Goal: Information Seeking & Learning: Ask a question

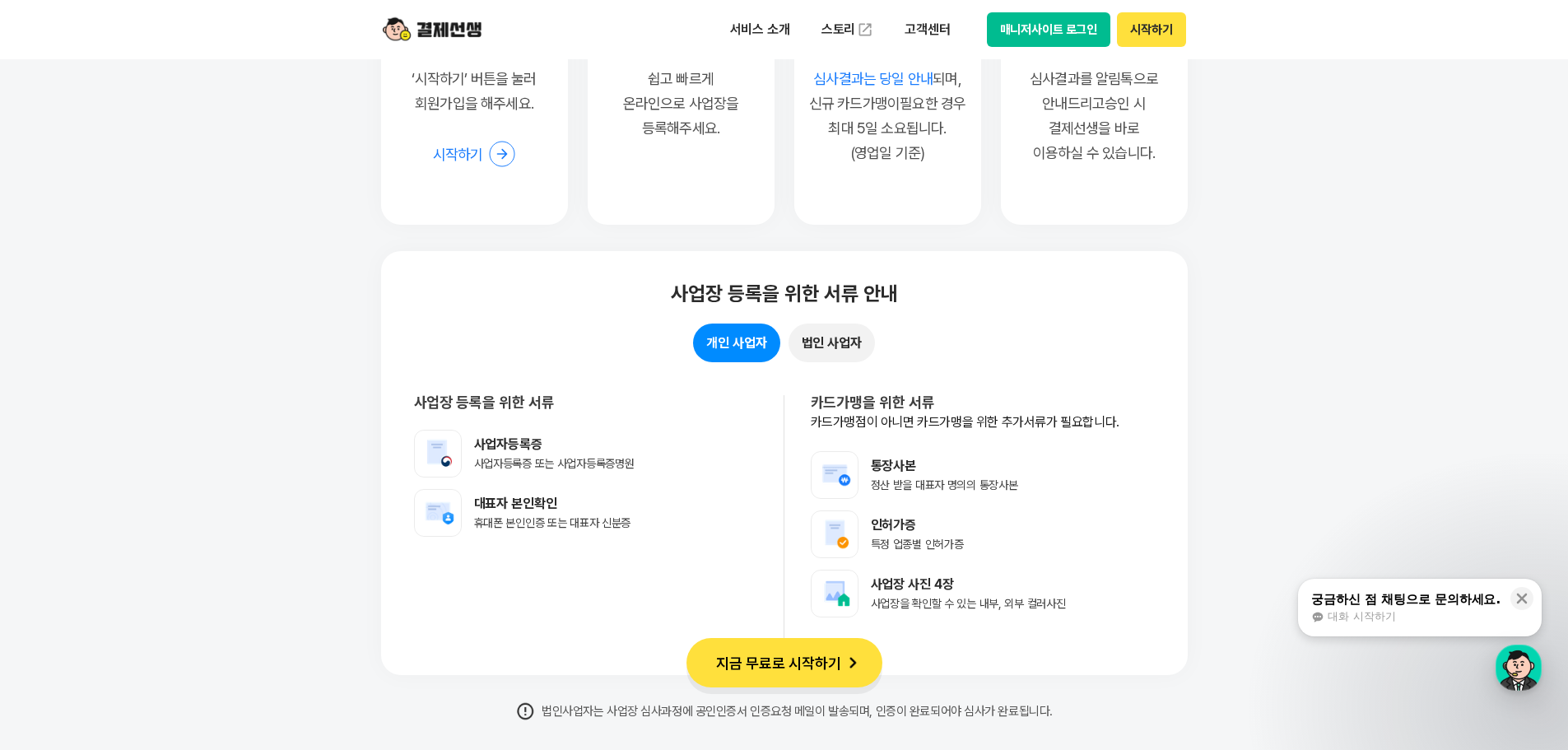
scroll to position [14752, 0]
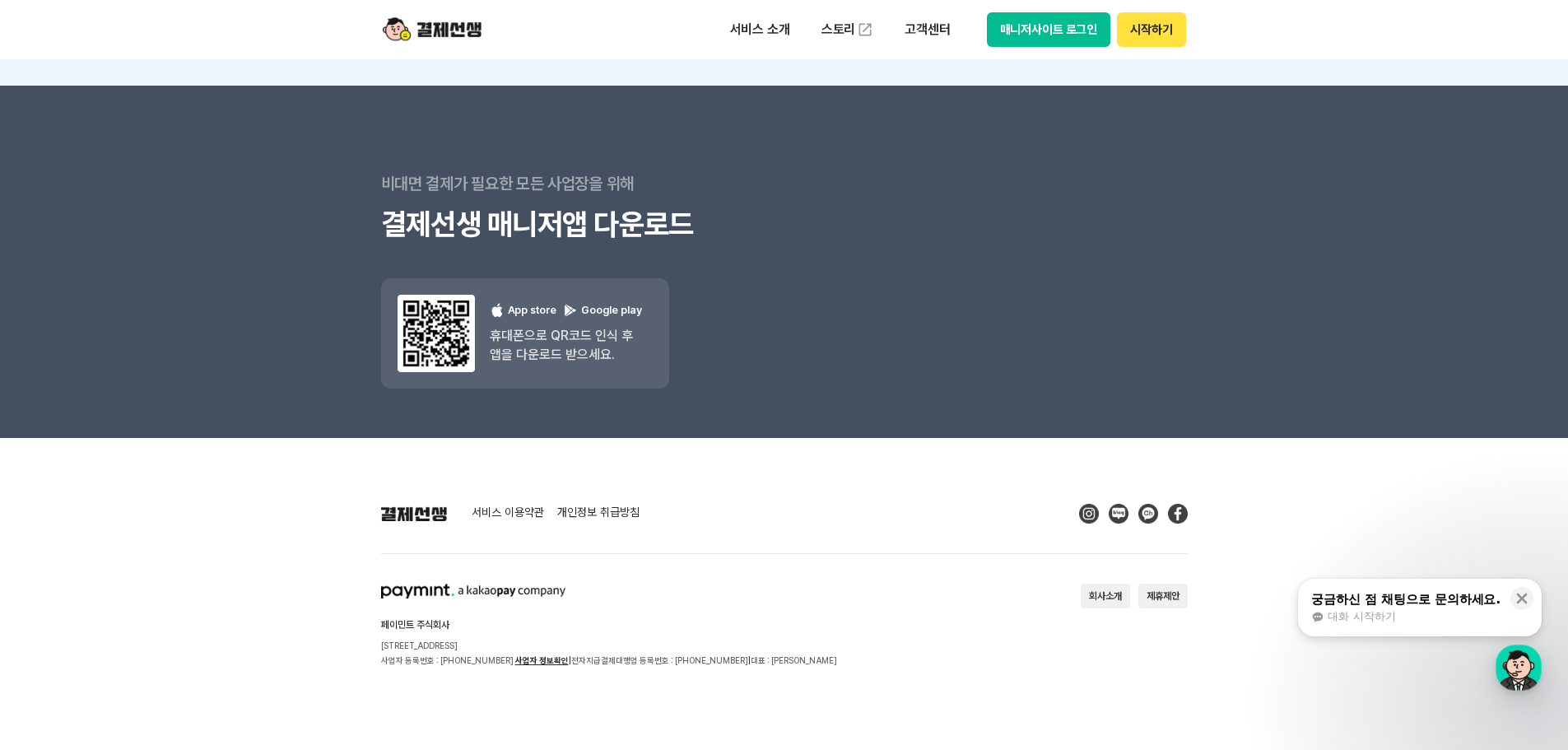
drag, startPoint x: 1461, startPoint y: 218, endPoint x: 1228, endPoint y: 787, distance: 614.9
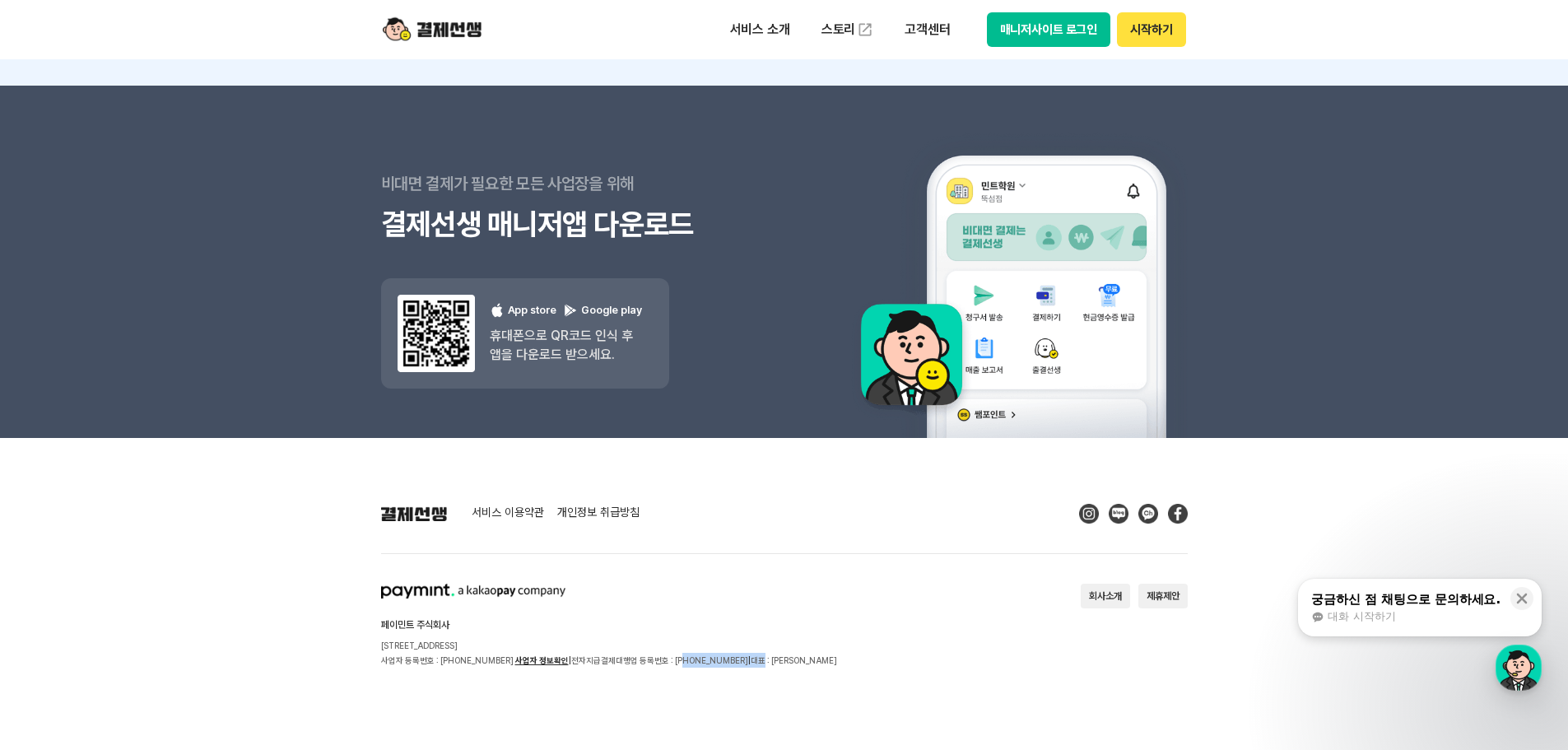
drag, startPoint x: 659, startPoint y: 662, endPoint x: 728, endPoint y: 663, distance: 69.0
click at [728, 663] on p "사업자 등록번호 : [PHONE_NUMBER] 사업자 정보확인 | 전자지급결제대행업 등록번호 : [PHONE_NUMBER] | 대표 : [PE…" at bounding box center [609, 660] width 456 height 15
click at [733, 665] on p "사업자 등록번호 : [PHONE_NUMBER] 사업자 정보확인 | 전자지급결제대행업 등록번호 : [PHONE_NUMBER] | 대표 : [PE…" at bounding box center [609, 660] width 456 height 15
click at [1517, 651] on div "button" at bounding box center [1518, 668] width 46 height 46
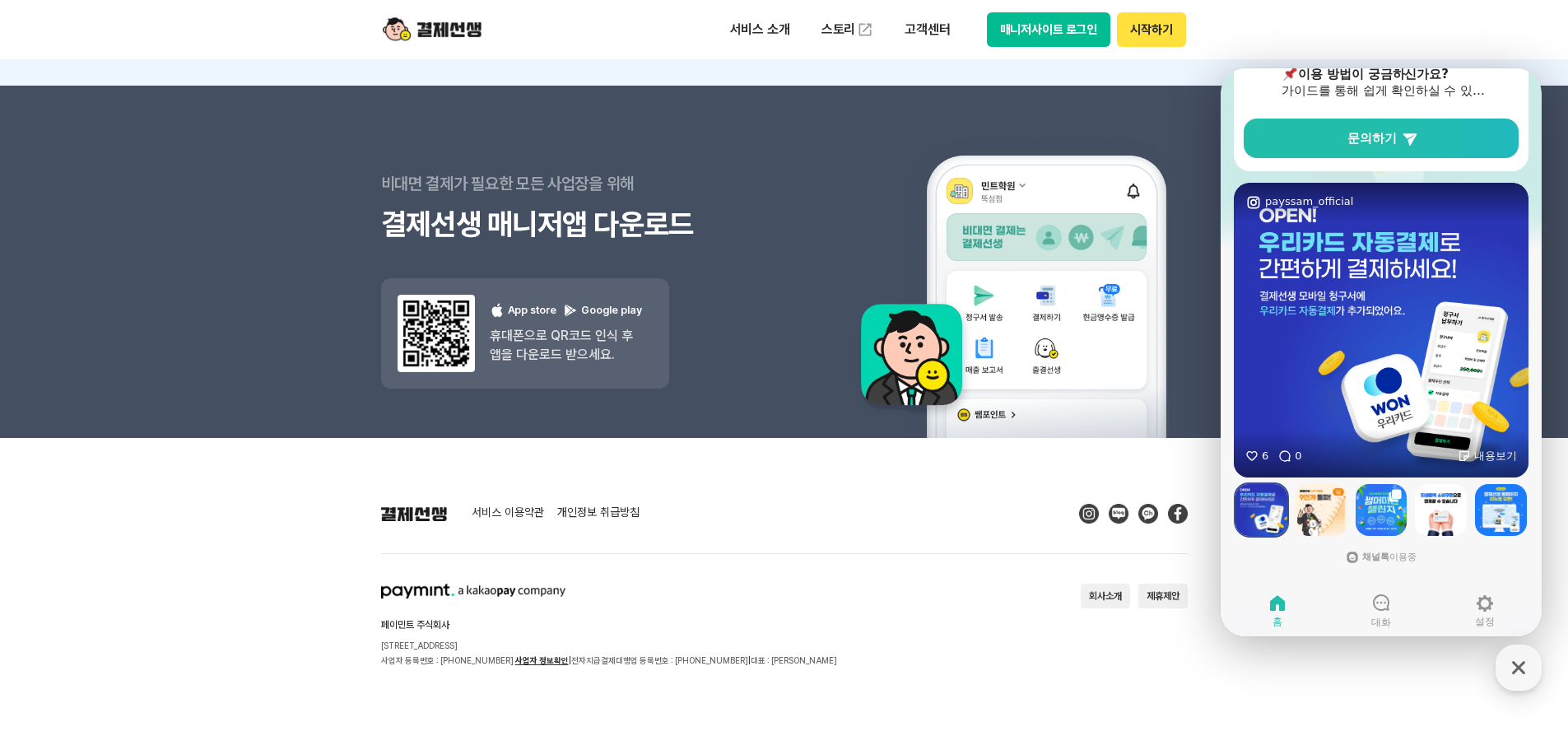
scroll to position [0, 0]
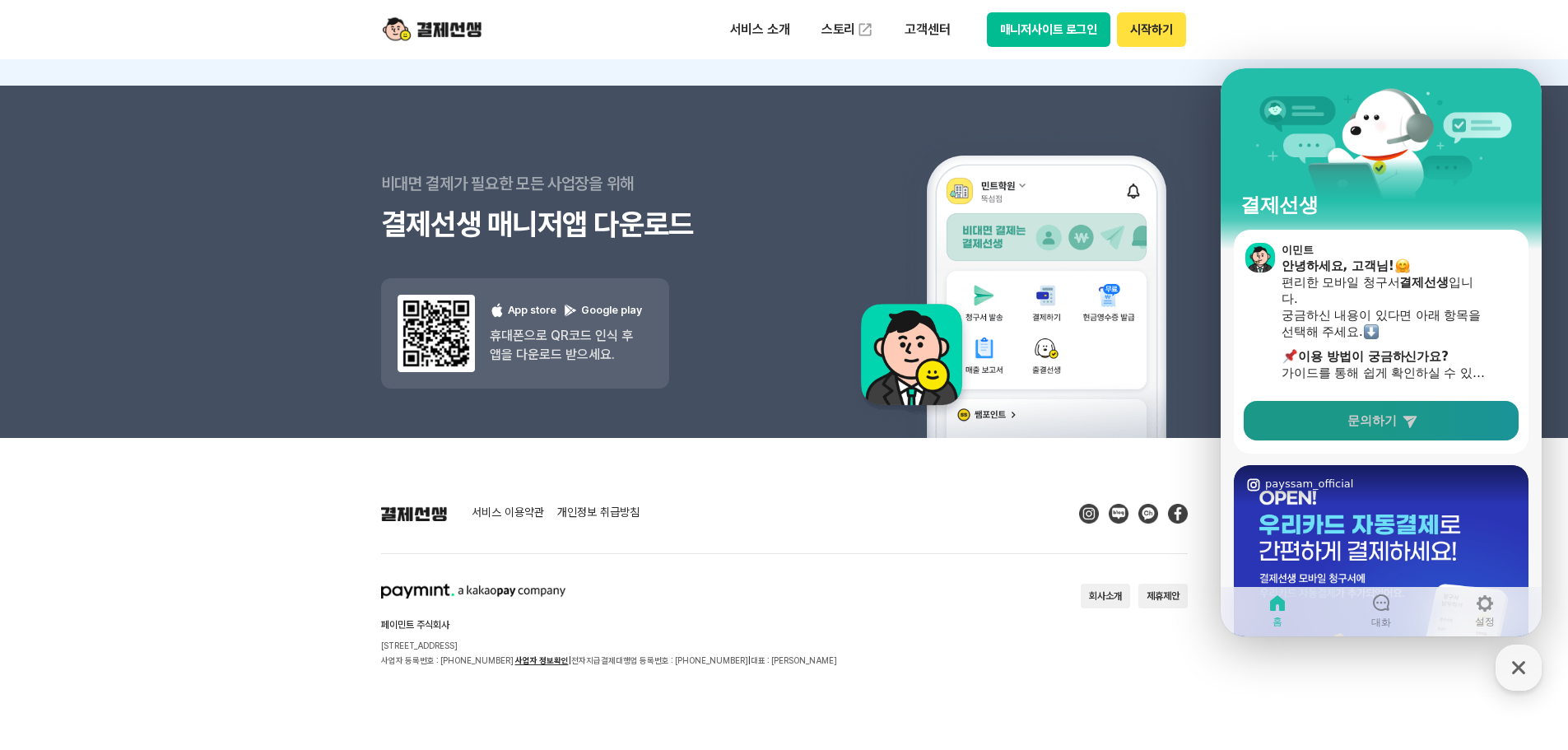
click at [1422, 435] on link "문의하기" at bounding box center [1380, 421] width 274 height 40
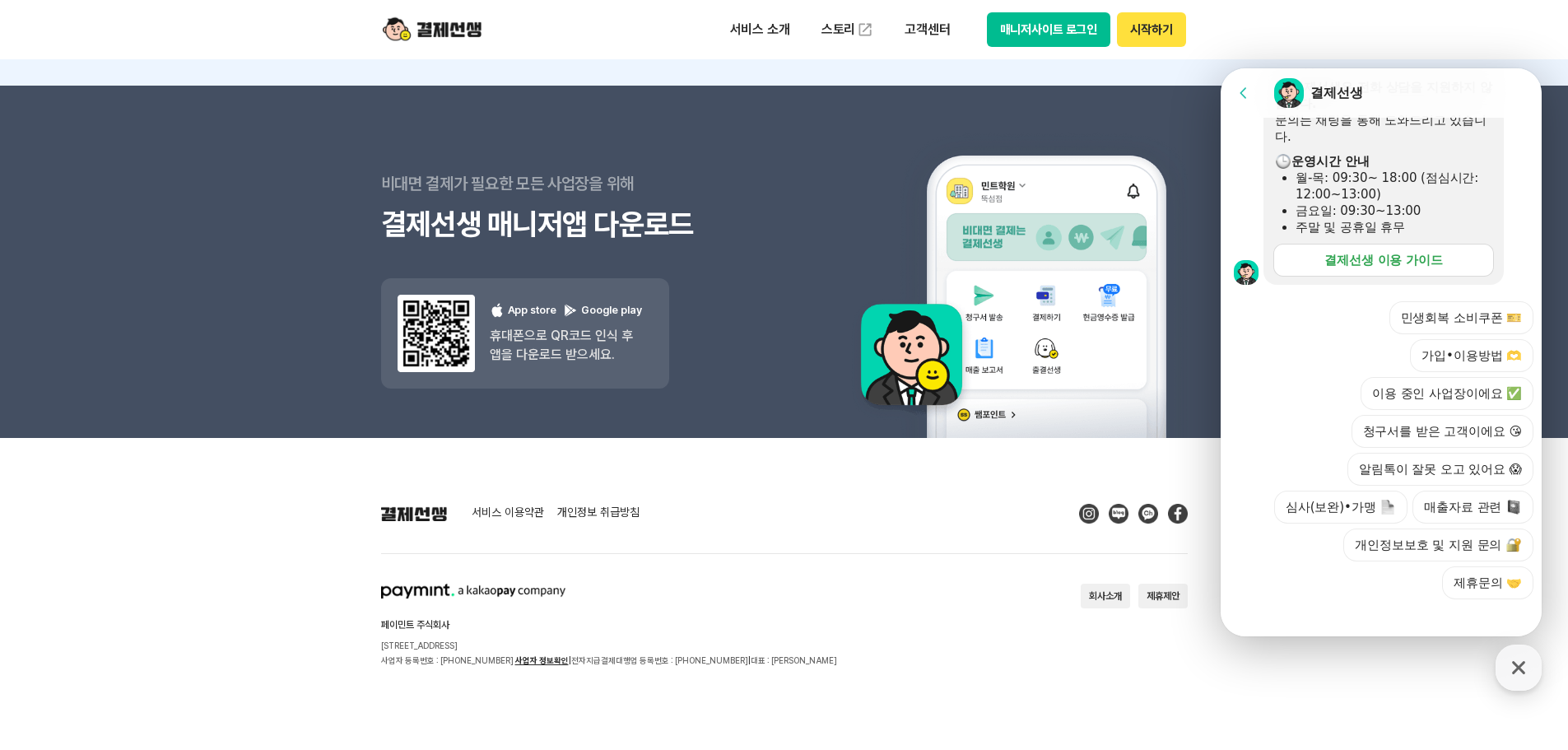
scroll to position [497, 0]
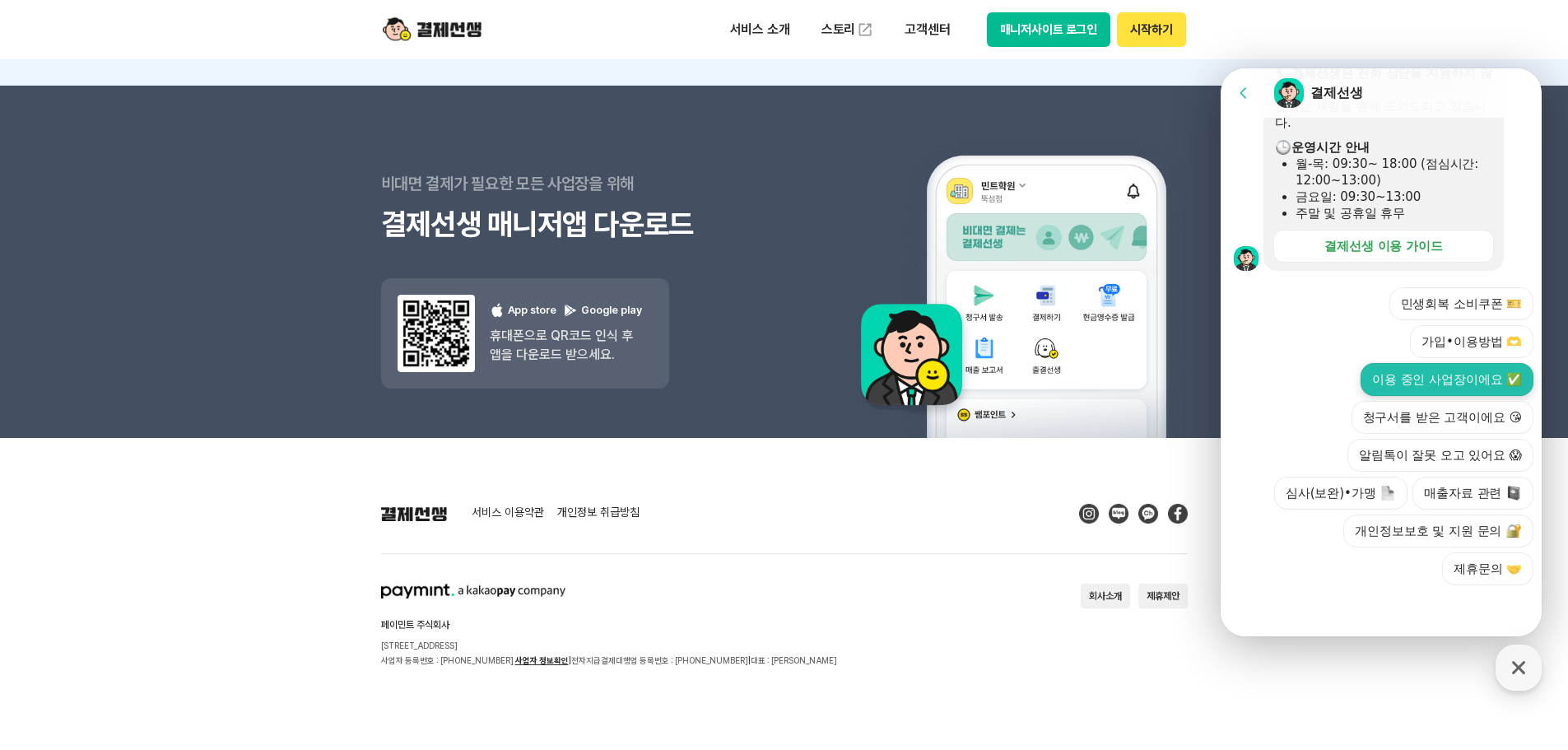
click at [1467, 379] on button "이용 중인 사업장이에요 ✅" at bounding box center [1446, 379] width 173 height 33
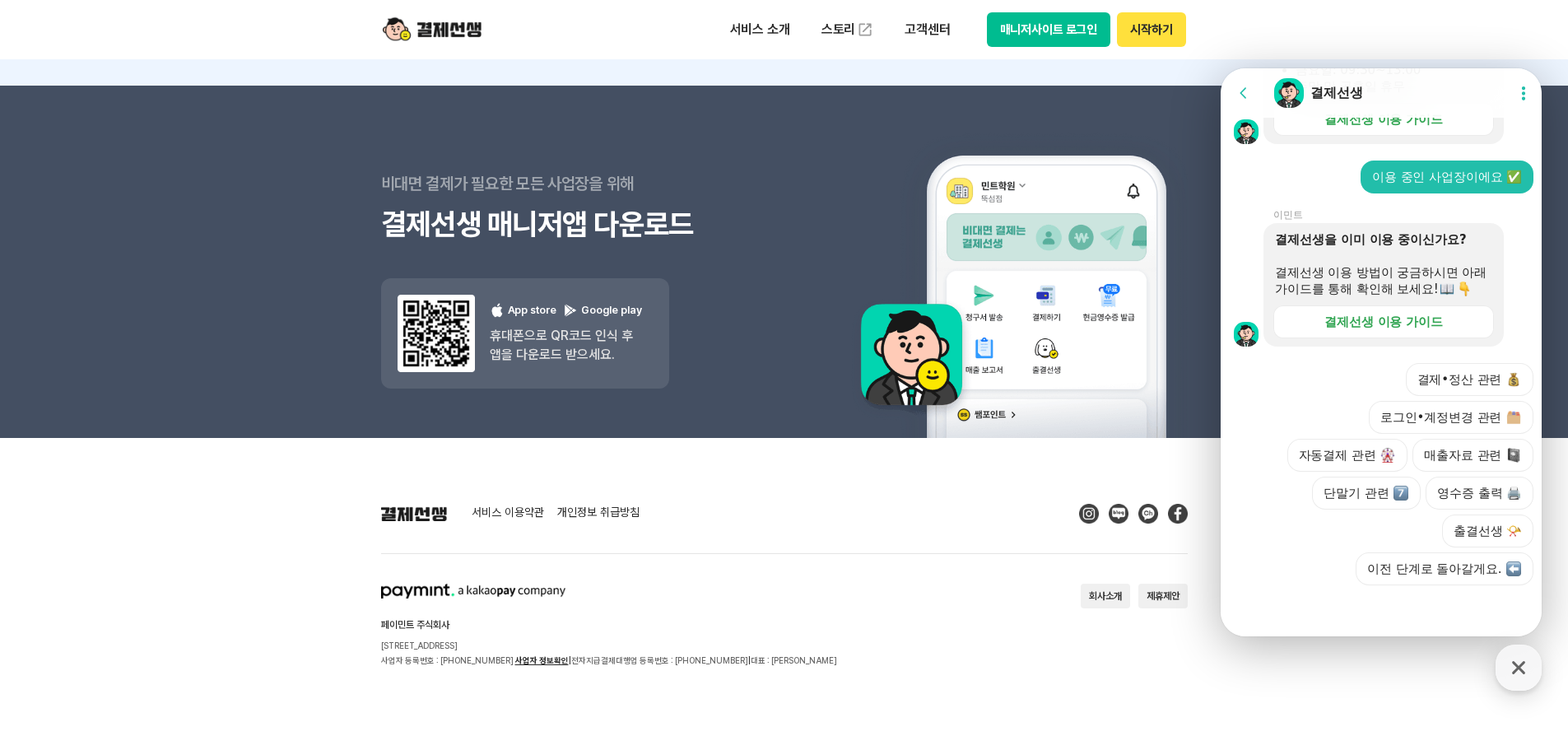
scroll to position [640, 0]
click at [1443, 449] on button "매출자료 관련" at bounding box center [1472, 454] width 121 height 33
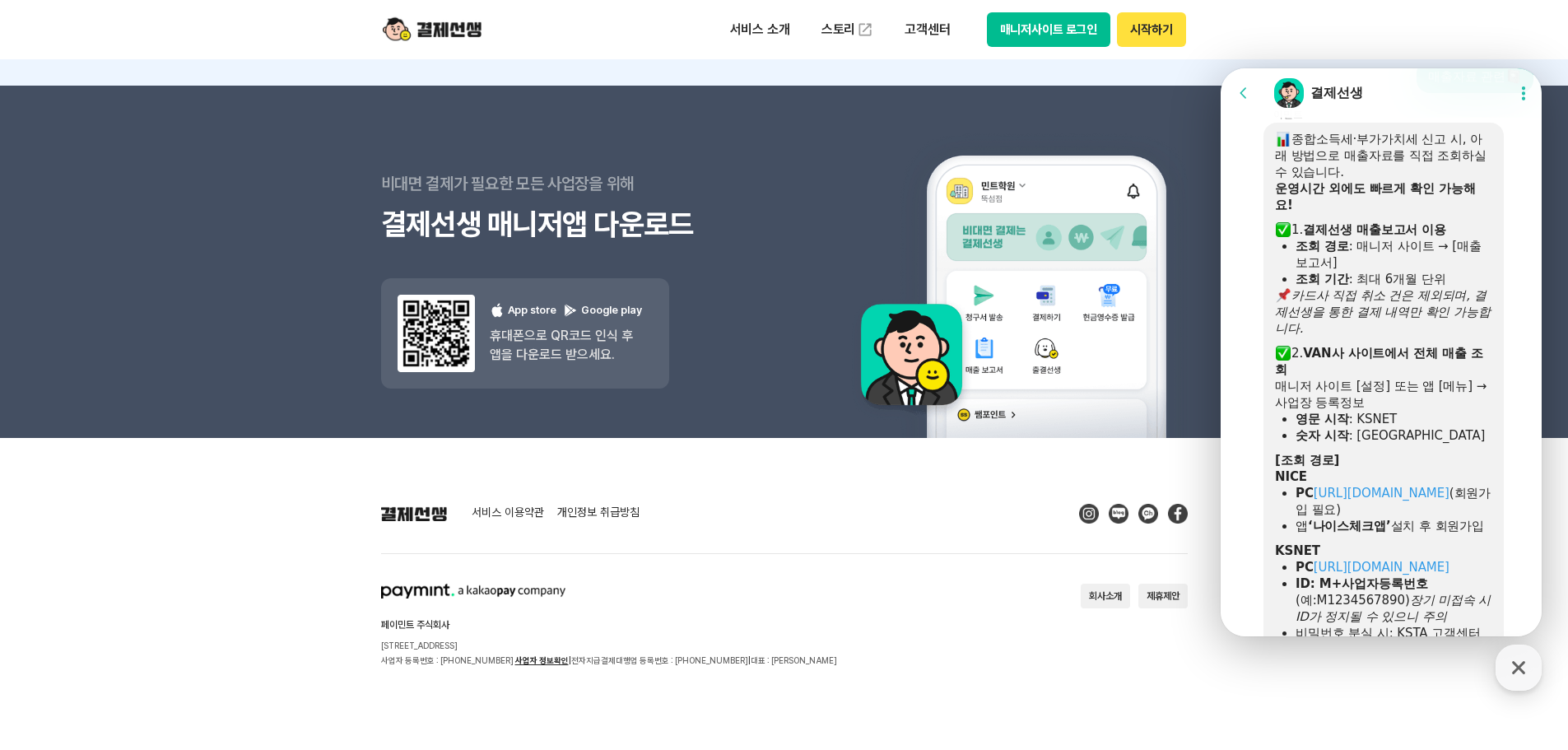
scroll to position [898, 0]
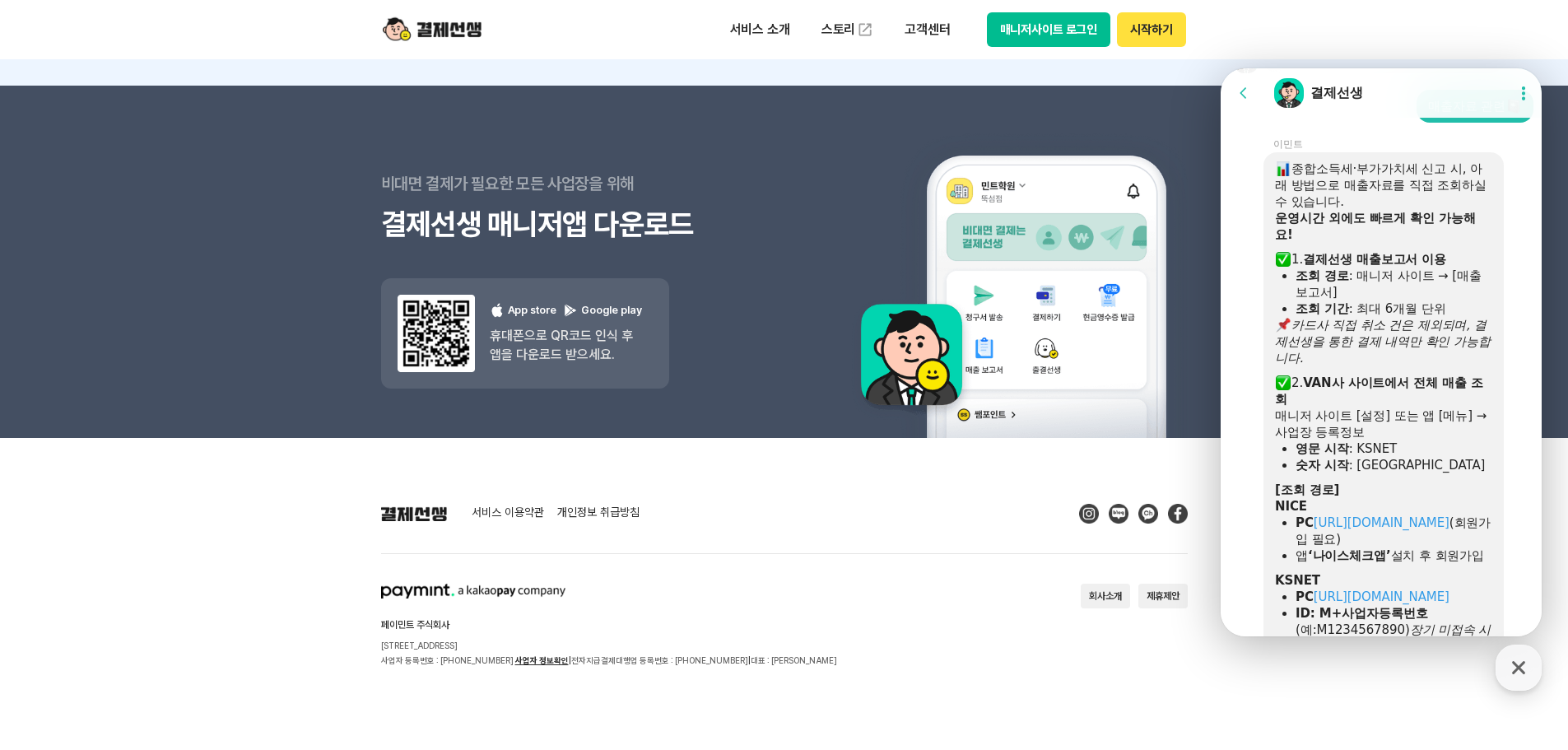
click at [973, 559] on div "서비스 이용약관 개인정보 취급방침 페이민트 주식회사 [STREET_ADDRESS] 사업자 등록번호 : [PHONE_NUMBER] 사업자 정보확…" at bounding box center [784, 586] width 806 height 164
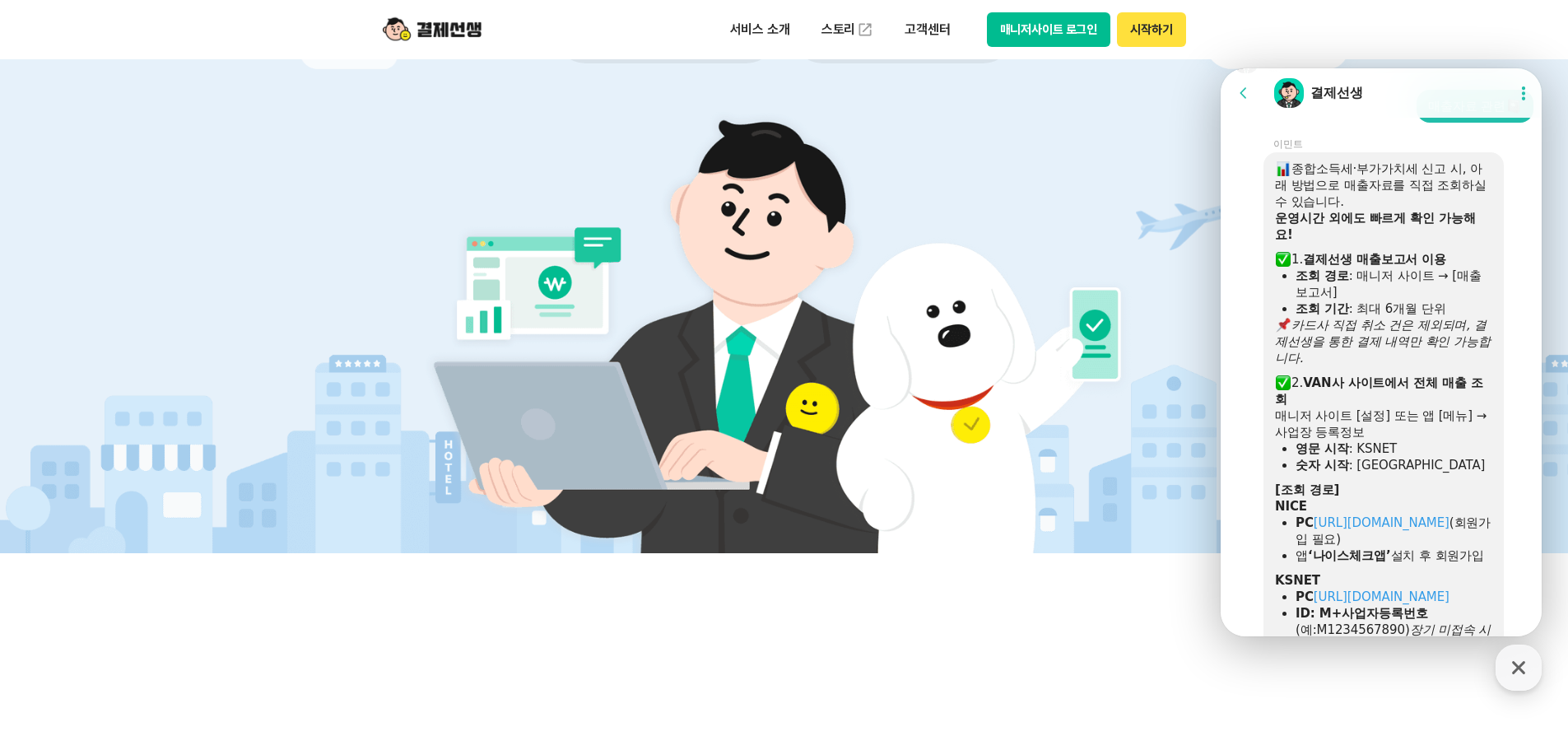
scroll to position [0, 0]
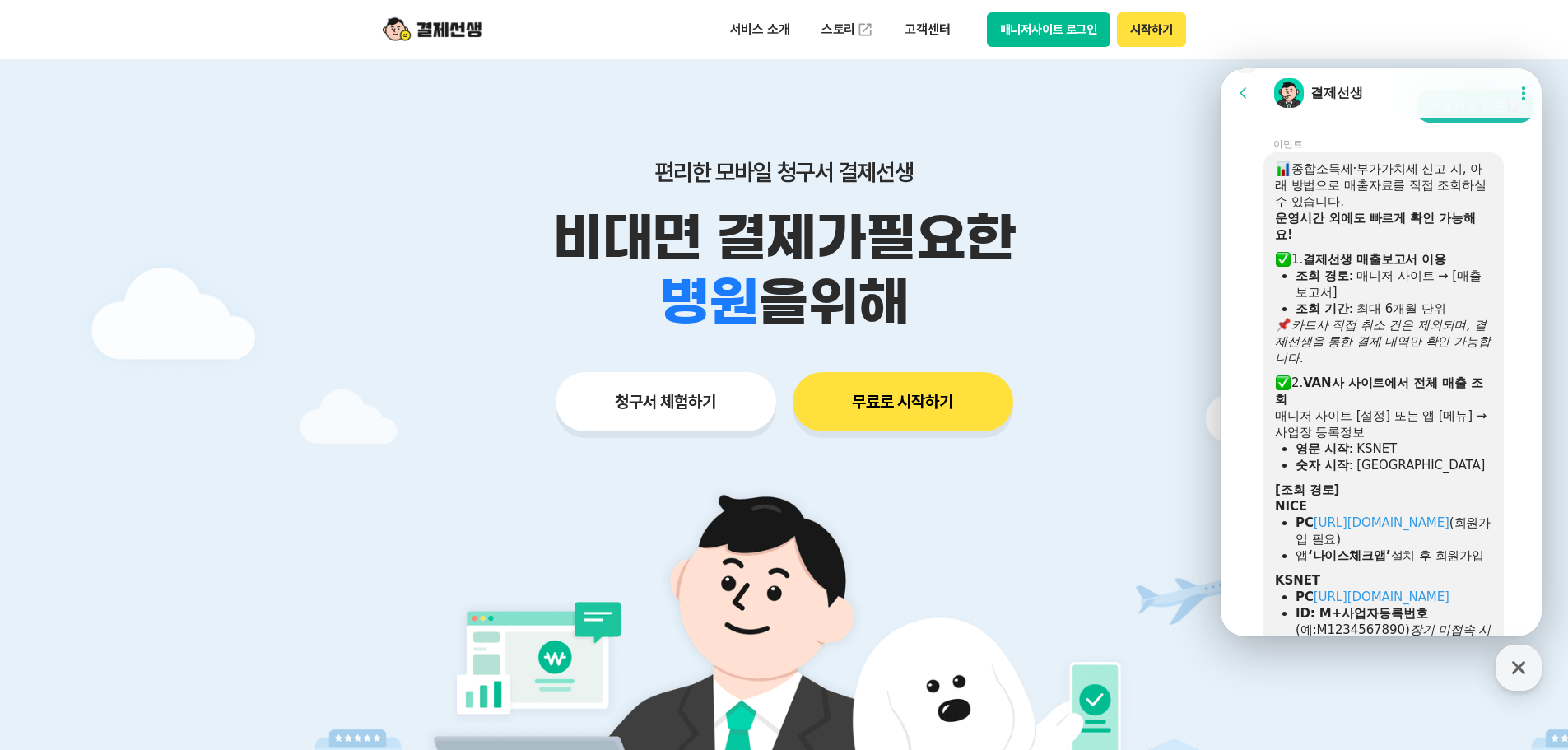
drag, startPoint x: 1043, startPoint y: 395, endPoint x: 1017, endPoint y: 190, distance: 206.6
click at [412, 29] on img at bounding box center [431, 29] width 99 height 31
click at [761, 20] on p "서비스 소개" at bounding box center [760, 30] width 83 height 30
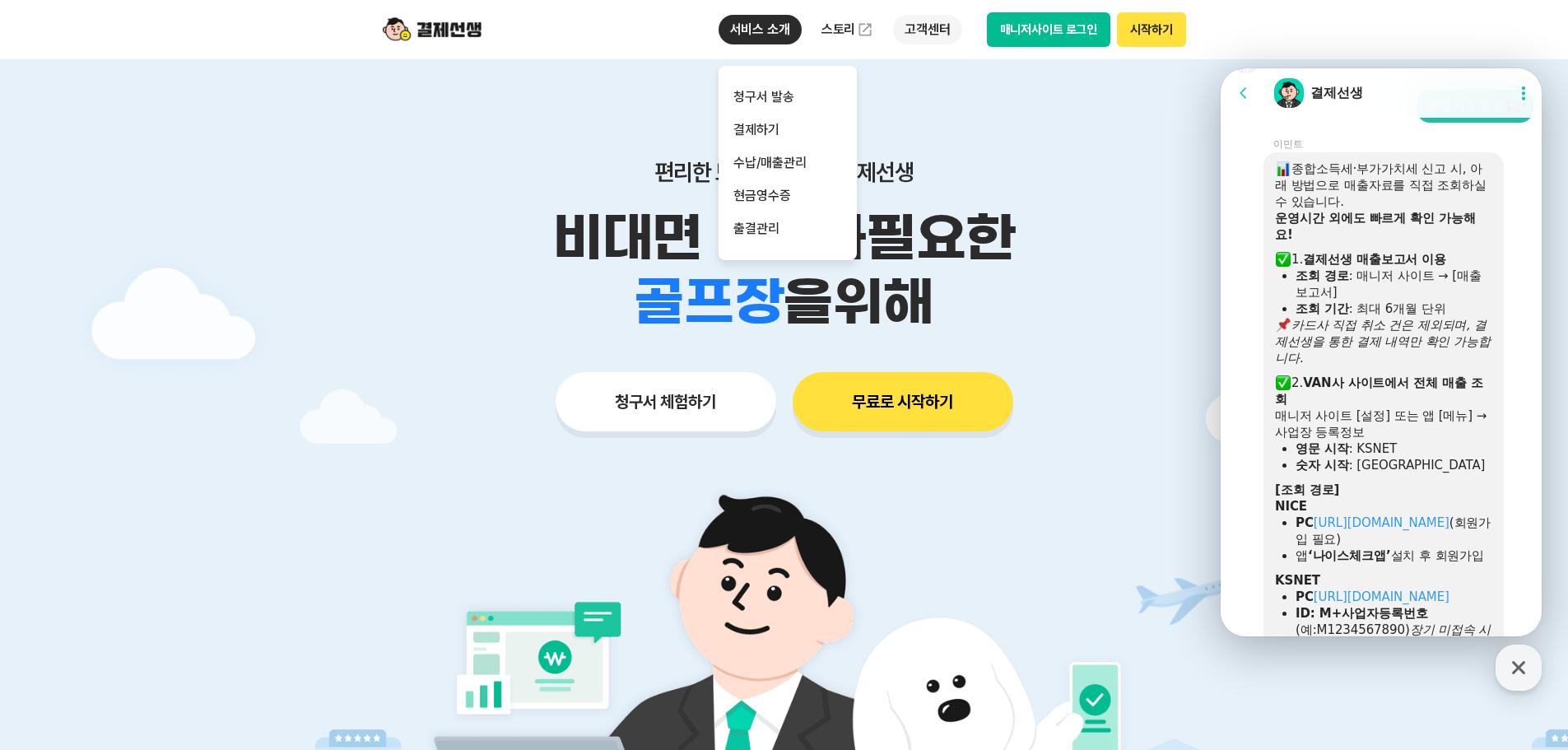
click at [945, 22] on p "고객센터" at bounding box center [927, 30] width 68 height 30
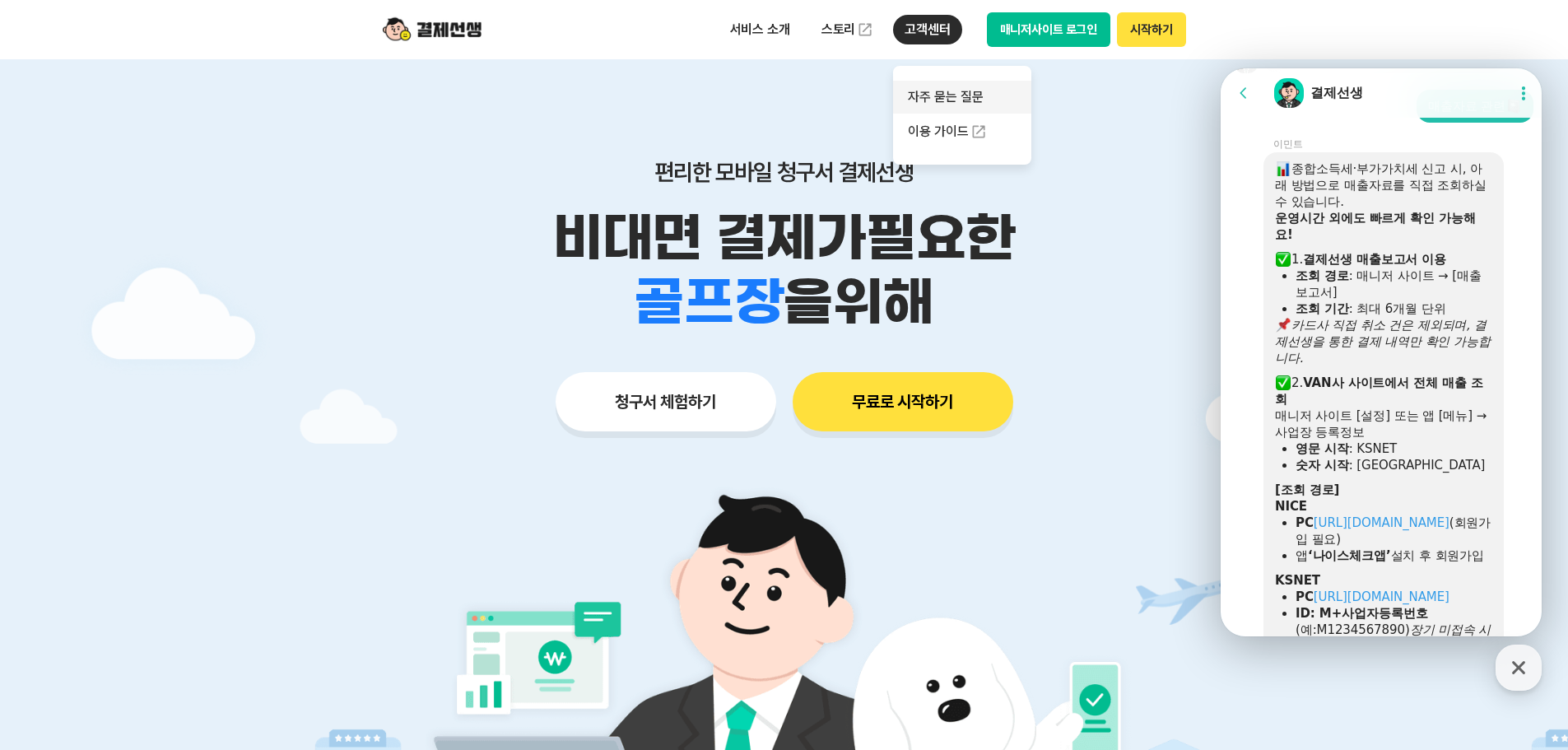
click at [954, 87] on link "자주 묻는 질문" at bounding box center [962, 97] width 139 height 33
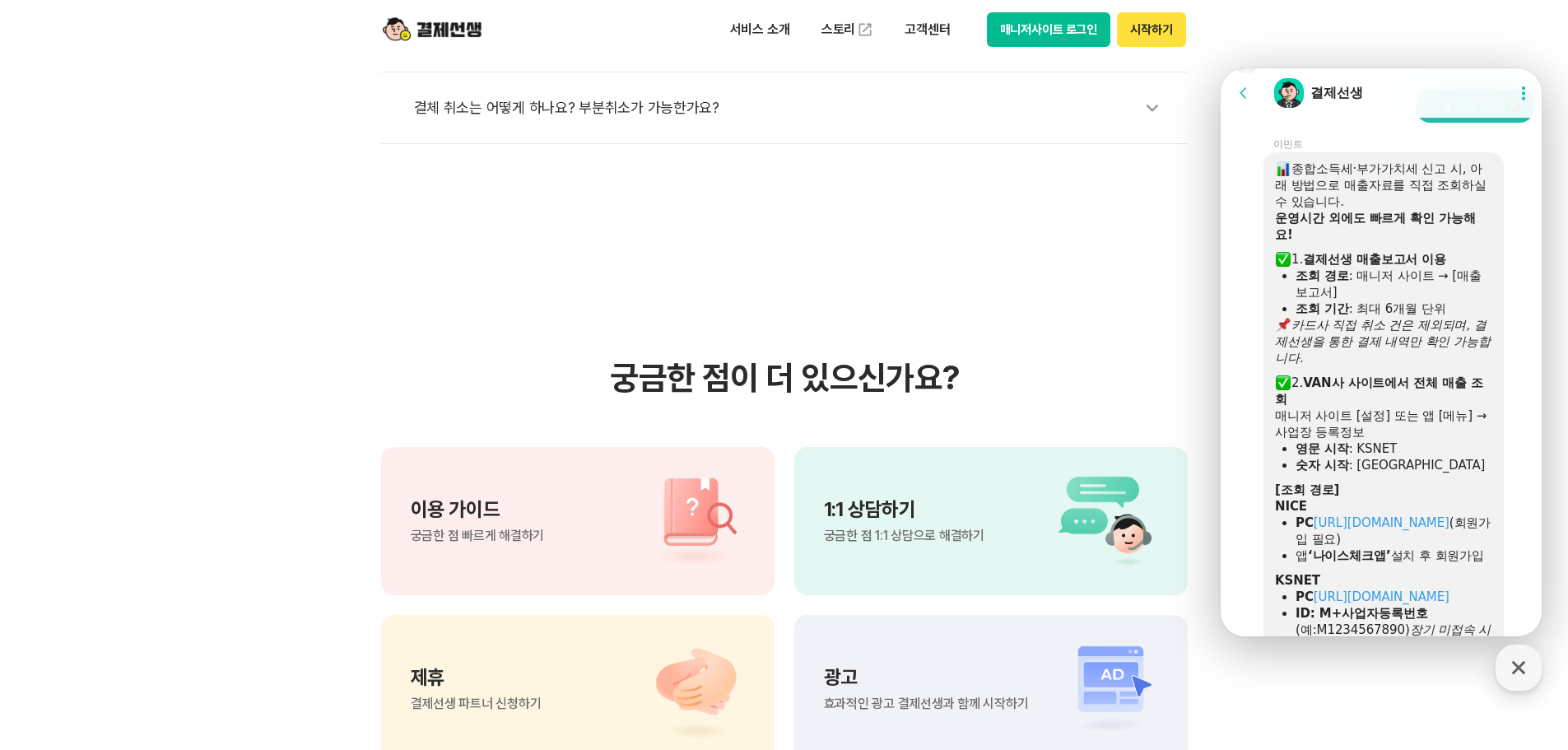
scroll to position [1152, 0]
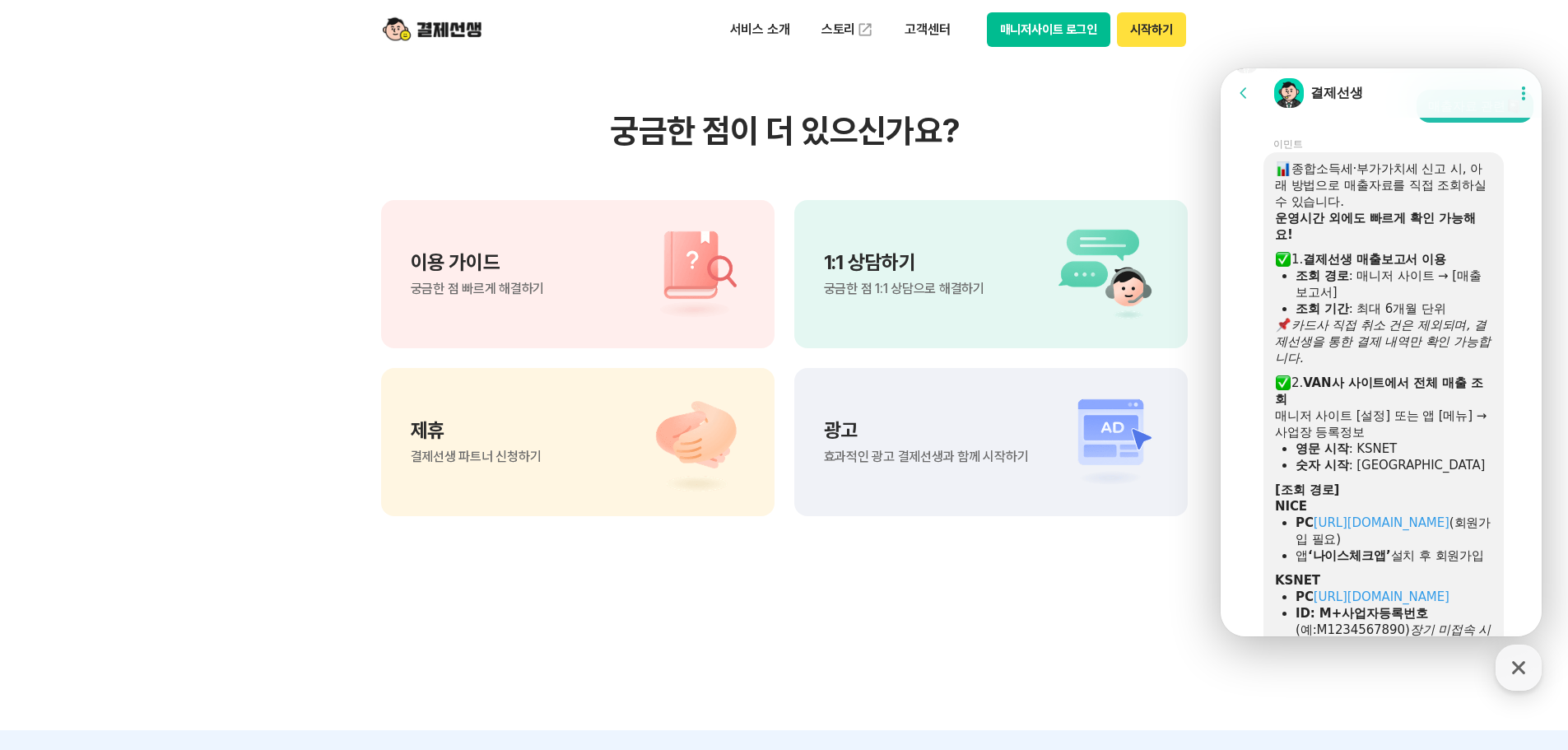
click at [869, 301] on div "1:1 상담하기 궁금한 점 1:1 상담으로 해결하기" at bounding box center [991, 274] width 393 height 148
click at [896, 291] on span "궁금한 점 1:1 상담으로 해결하기" at bounding box center [903, 289] width 161 height 13
click at [1239, 95] on icon at bounding box center [1244, 93] width 16 height 16
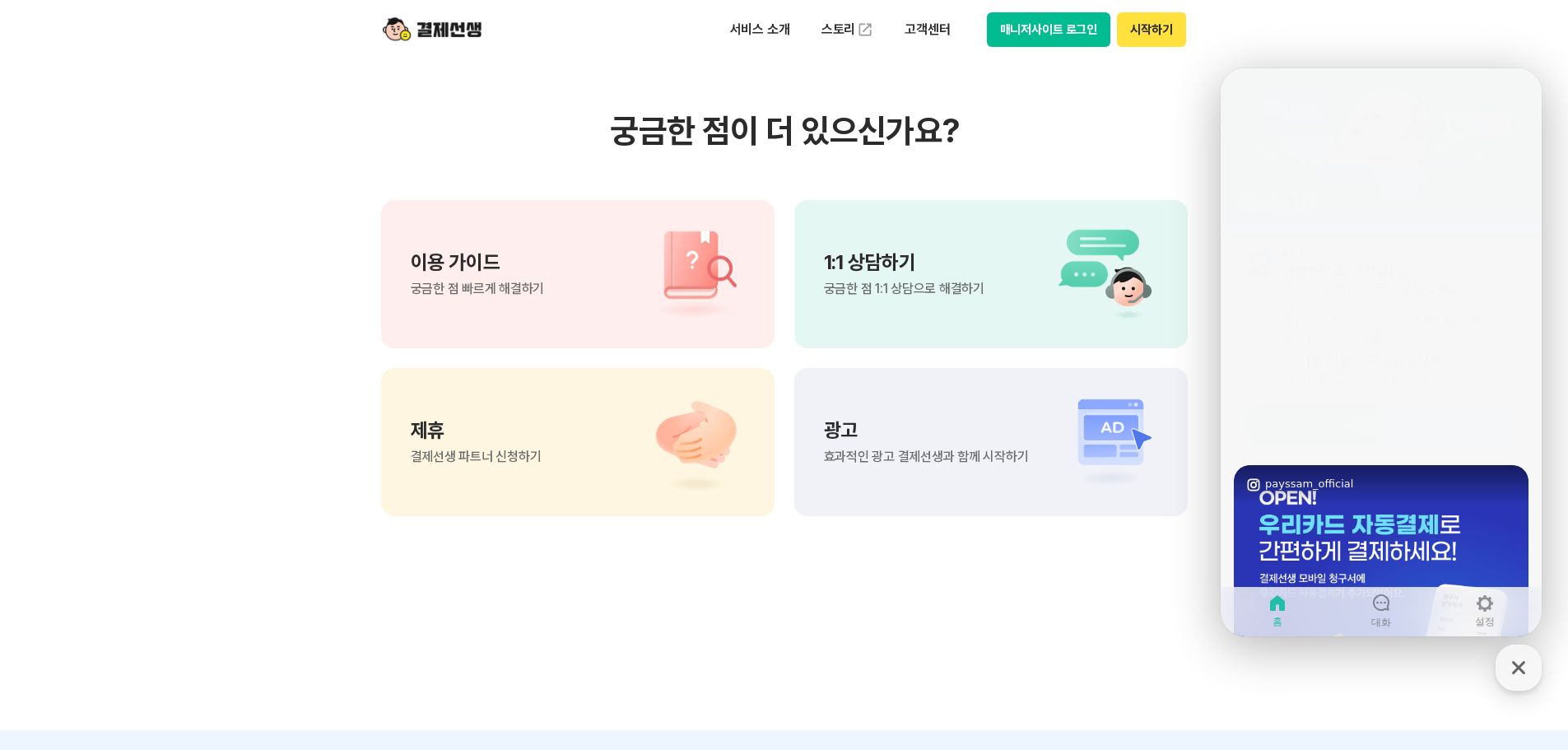
click at [1052, 248] on img at bounding box center [1100, 274] width 115 height 99
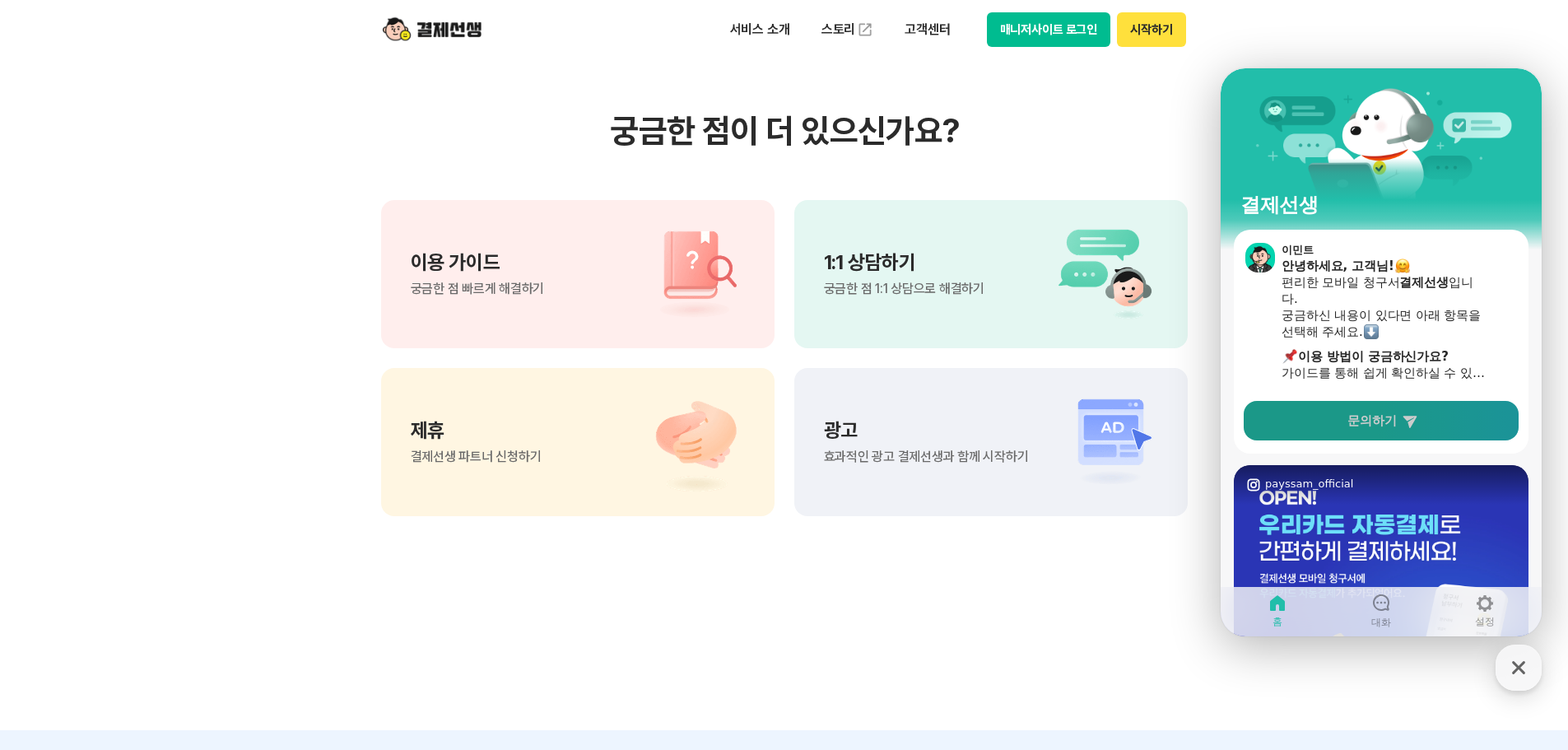
click at [1362, 408] on link "문의하기" at bounding box center [1380, 421] width 274 height 40
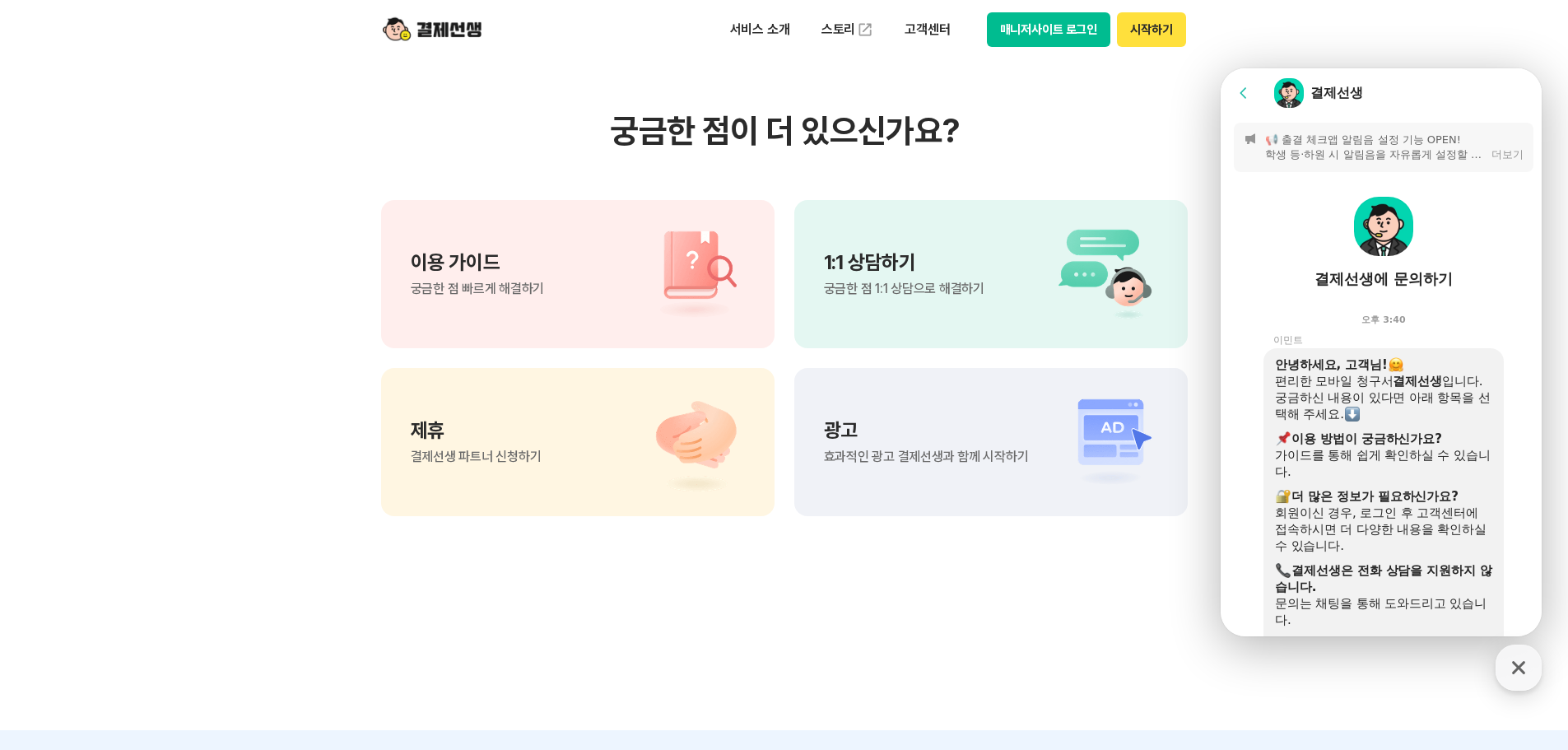
scroll to position [82, 0]
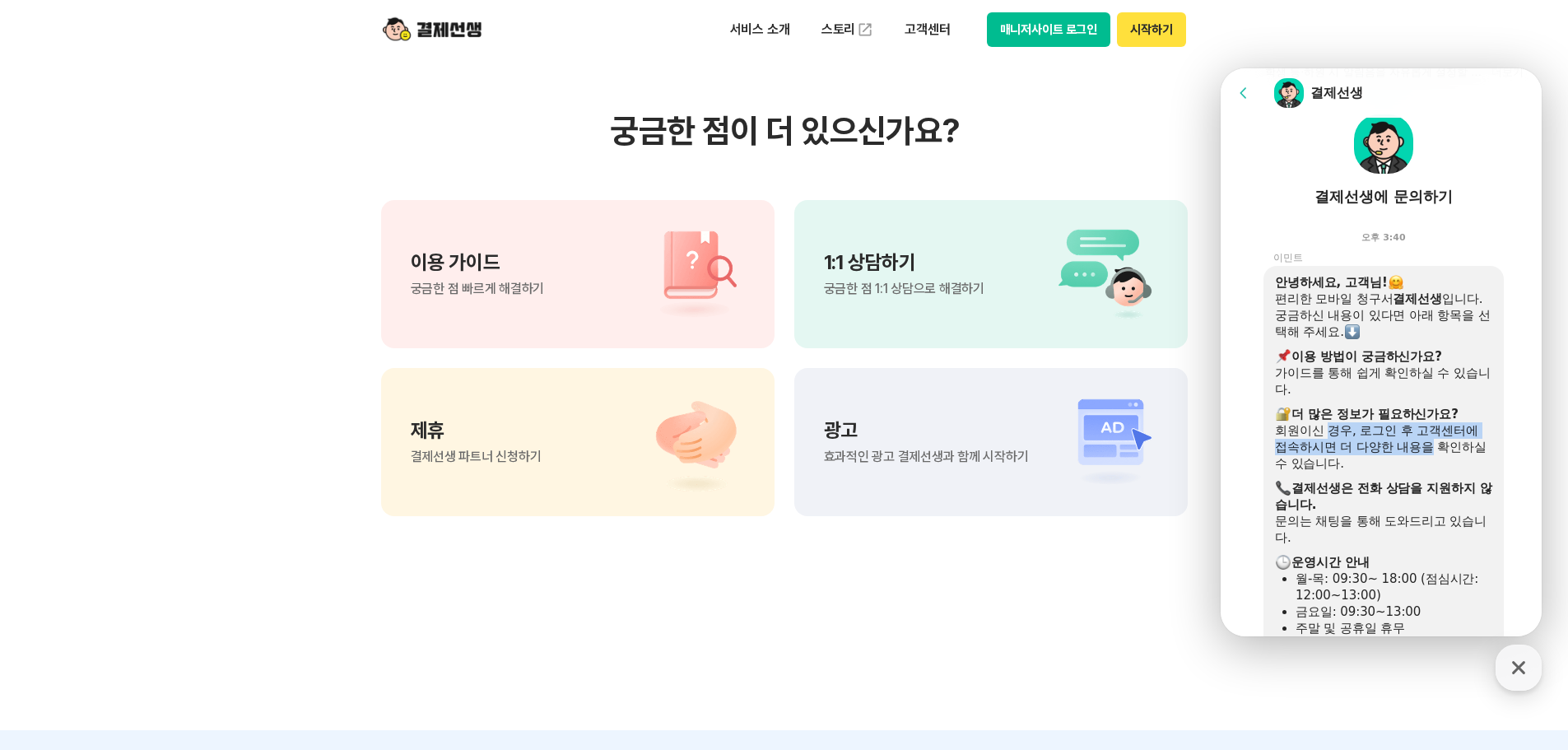
drag, startPoint x: 1329, startPoint y: 430, endPoint x: 1432, endPoint y: 438, distance: 103.3
click at [1432, 438] on div "회원이신 경우, 로그인 후 고객센터에 접속하시면 더 다양한 내용을 확인하실 수 있습니다." at bounding box center [1383, 446] width 218 height 49
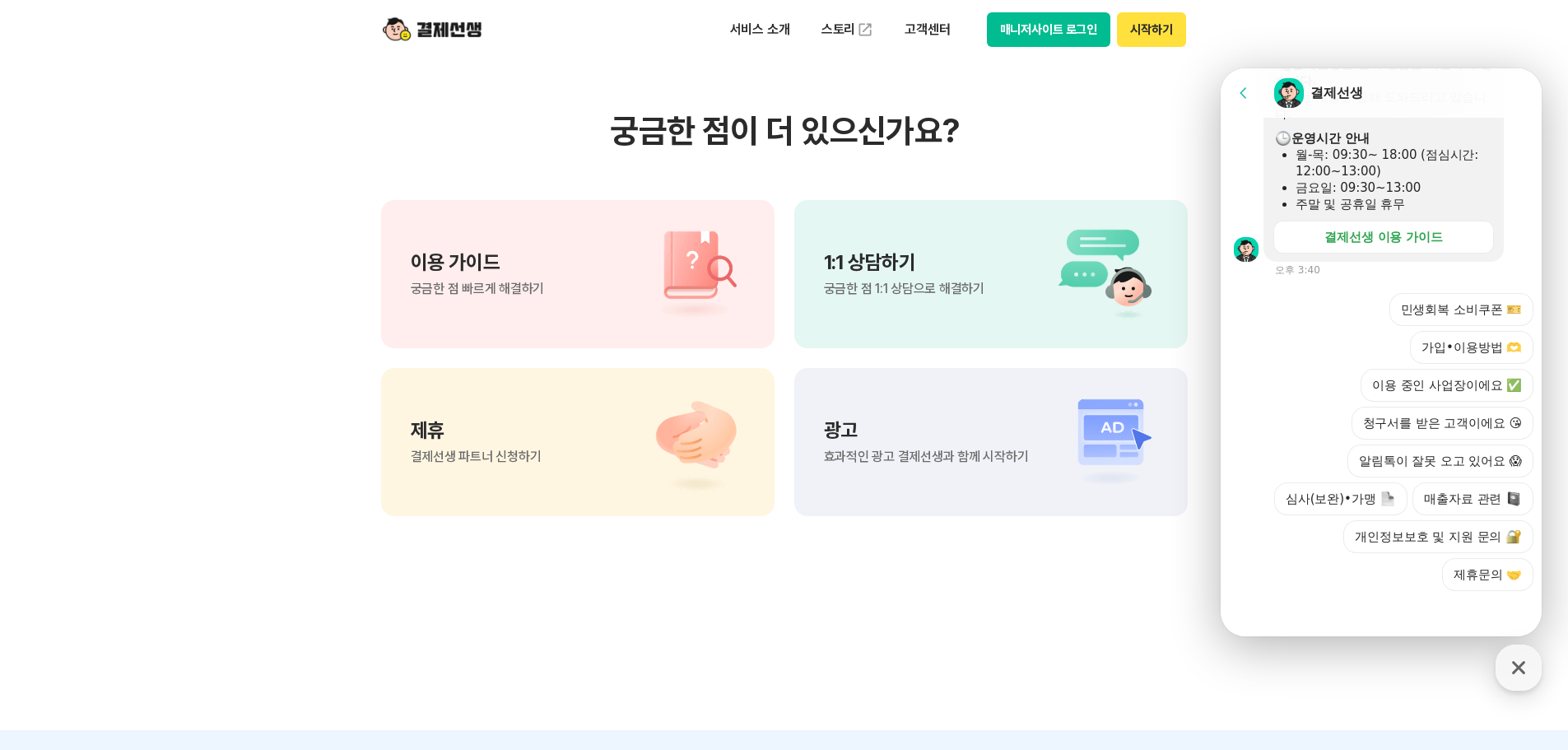
scroll to position [512, 0]
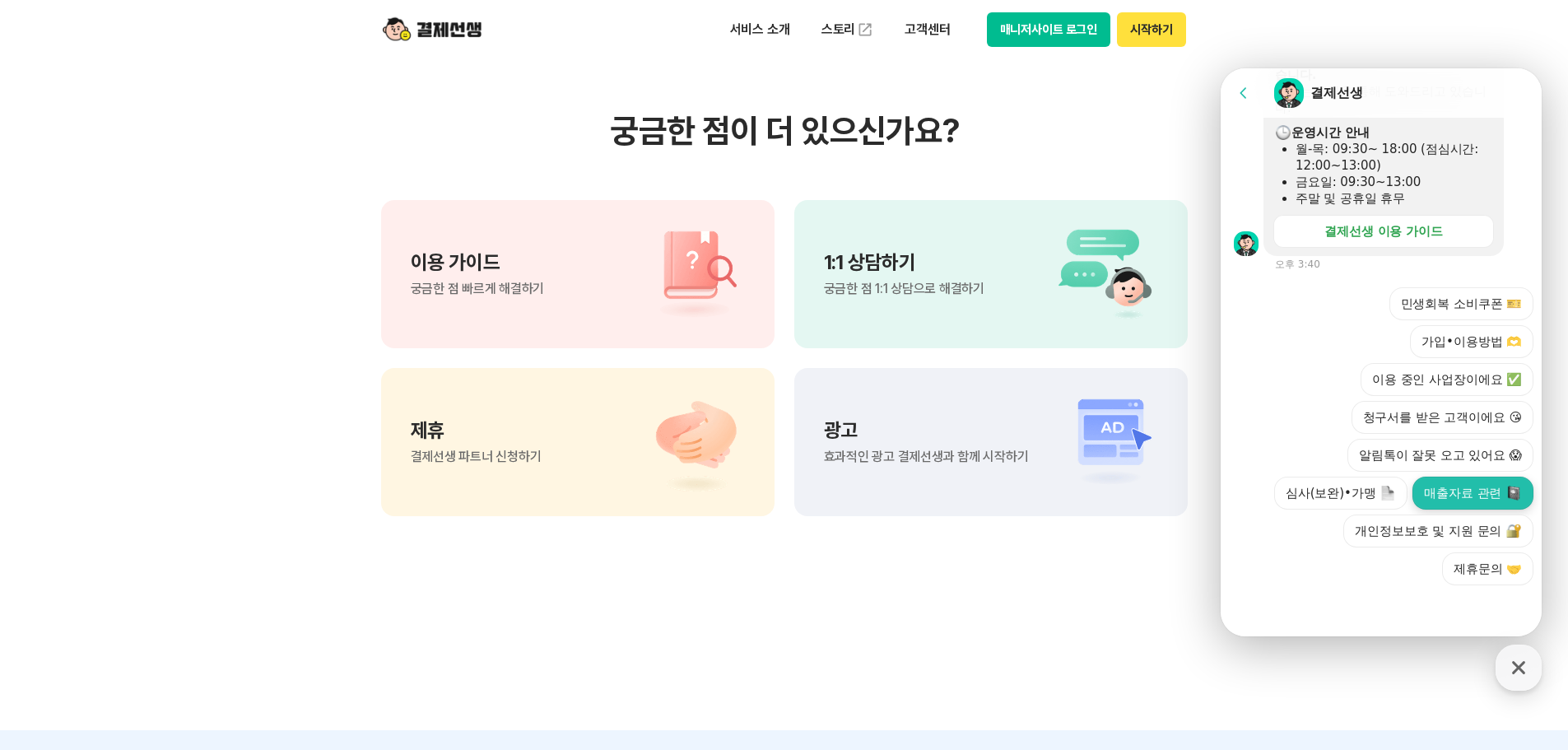
click at [1438, 491] on button "매출자료 관련" at bounding box center [1472, 492] width 121 height 33
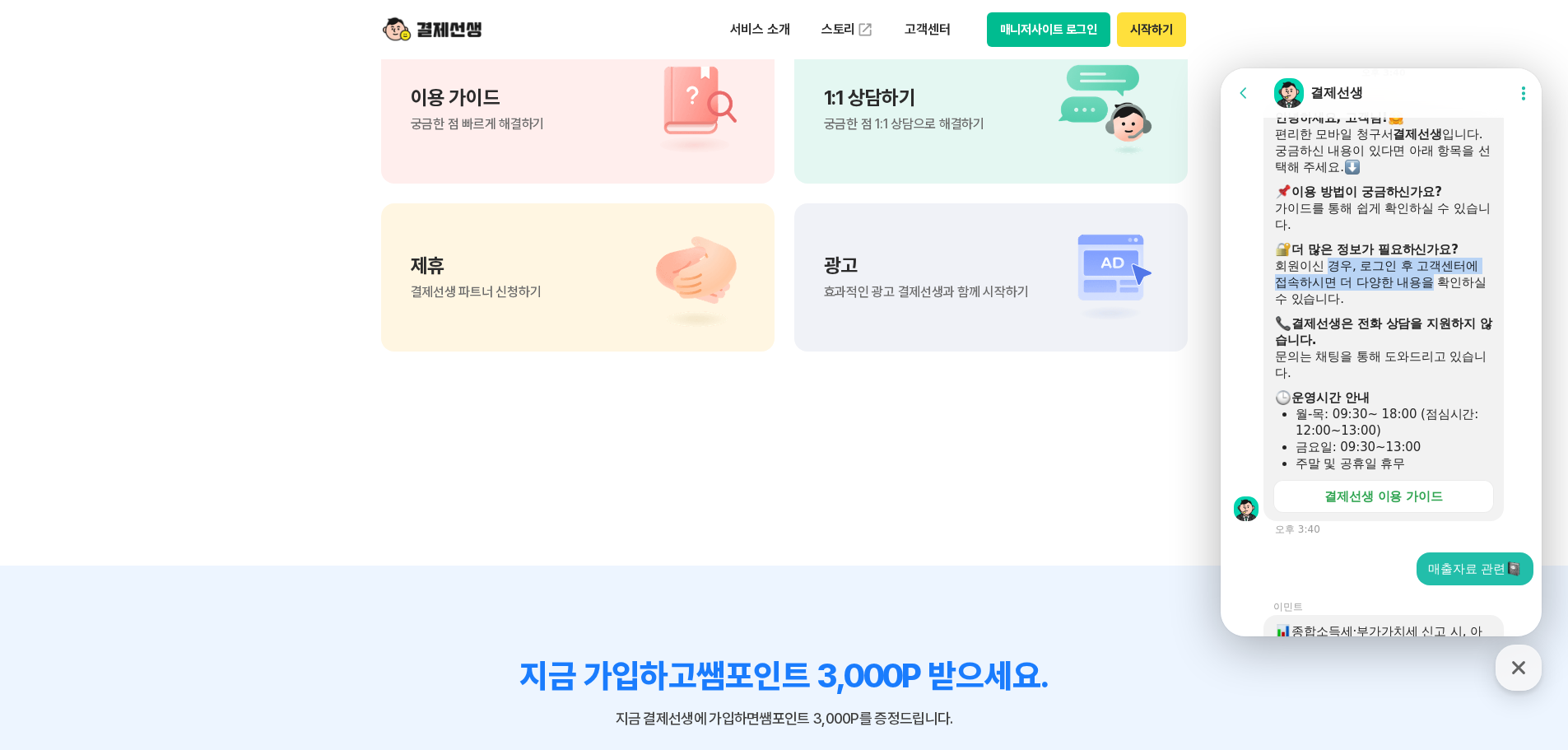
scroll to position [298, 0]
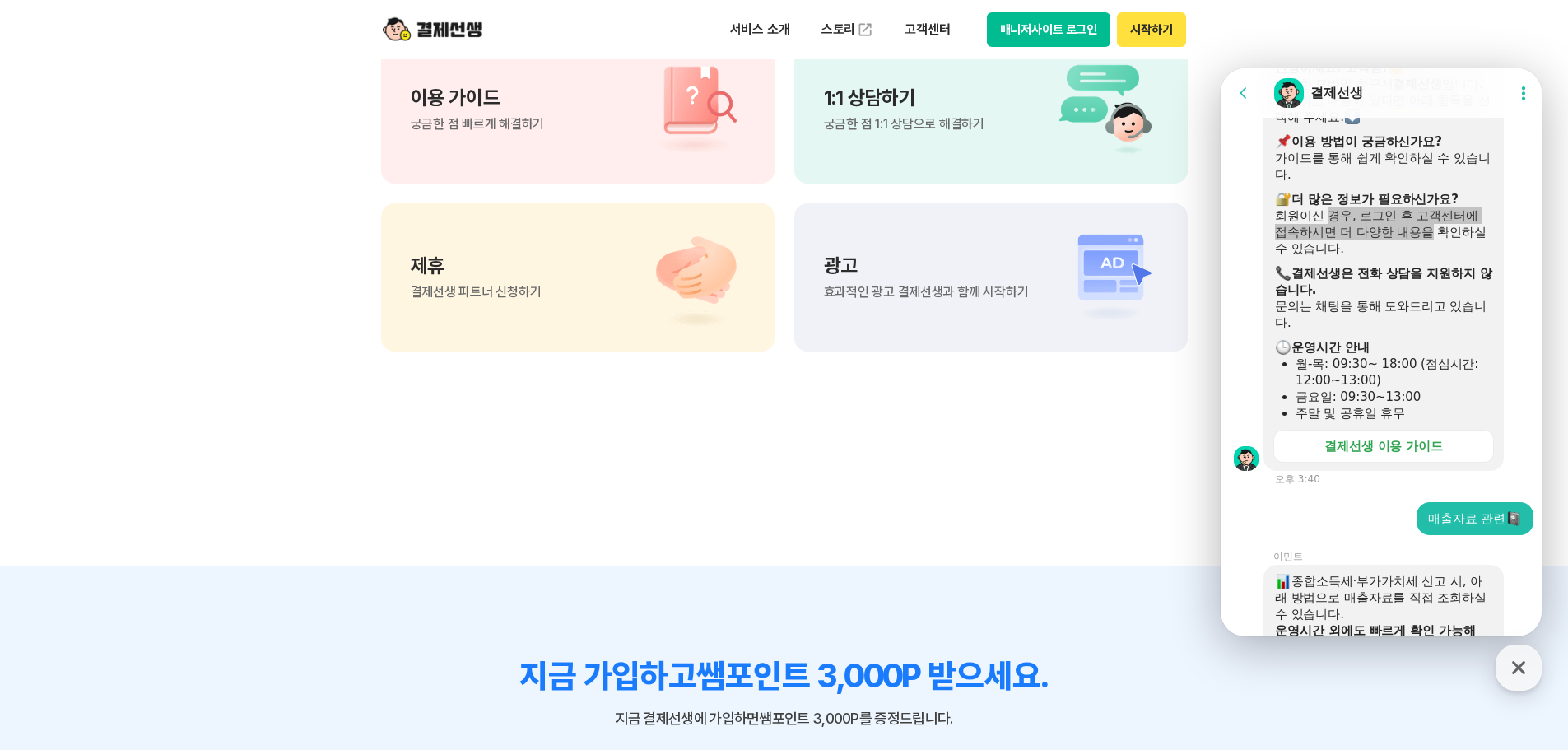
click at [546, 148] on div "이용 가이드 궁금한 점 빠르게 해결하기" at bounding box center [578, 109] width 393 height 148
